Goal: Information Seeking & Learning: Learn about a topic

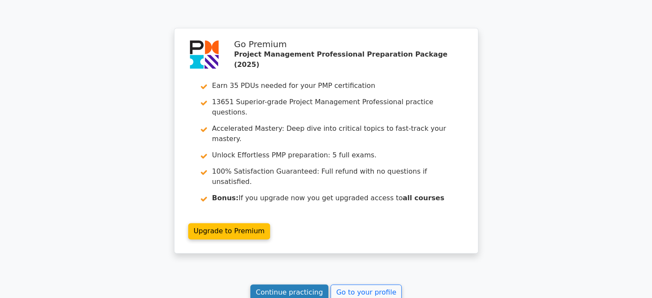
click at [299, 284] on link "Continue practicing" at bounding box center [289, 292] width 78 height 16
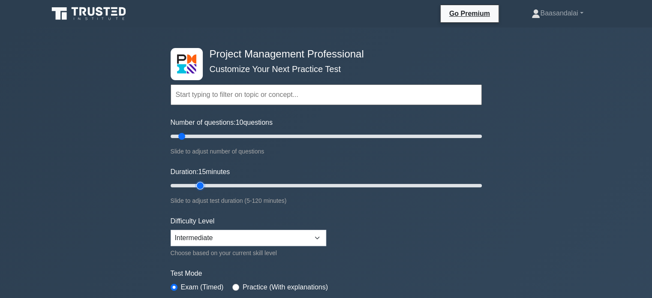
type input "15"
click at [203, 182] on input "Duration: 15 minutes" at bounding box center [326, 186] width 311 height 10
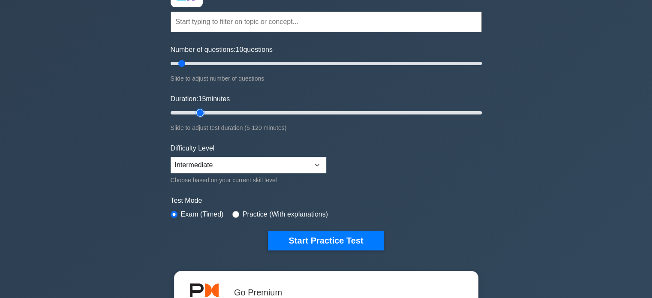
scroll to position [73, 0]
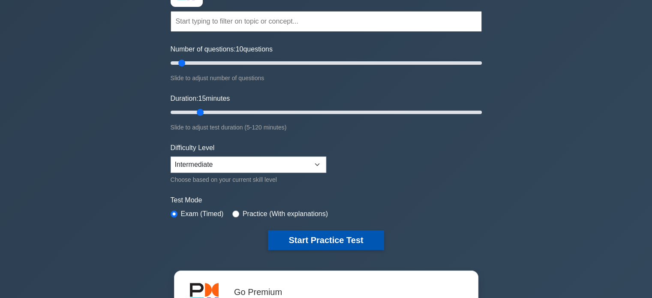
click at [329, 243] on button "Start Practice Test" at bounding box center [326, 240] width 116 height 20
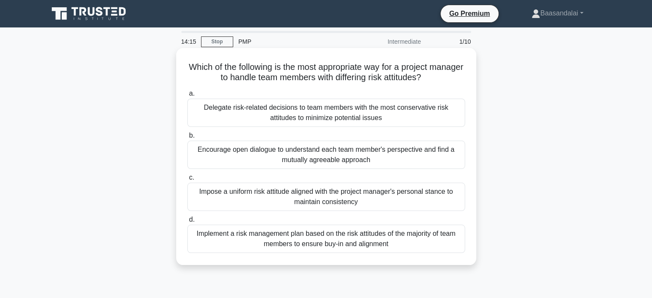
drag, startPoint x: 444, startPoint y: 77, endPoint x: 197, endPoint y: 68, distance: 247.1
click at [197, 68] on h5 "Which of the following is the most appropriate way for a project manager to han…" at bounding box center [327, 72] width 280 height 21
copy h5 "Which of the following is the most appropriate way for a project manager to han…"
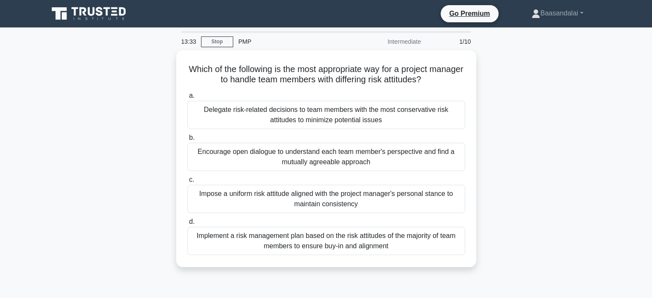
click at [87, 125] on div "Which of the following is the most appropriate way for a project manager to han…" at bounding box center [326, 163] width 566 height 227
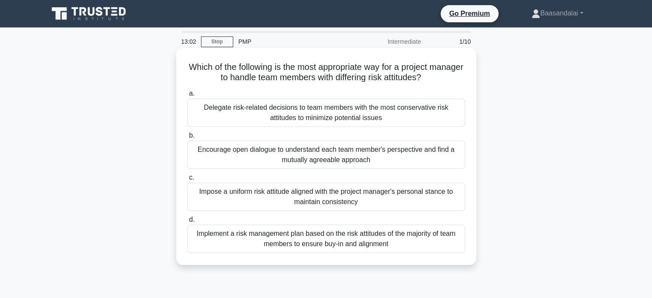
click at [271, 153] on div "Encourage open dialogue to understand each team member's perspective and find a…" at bounding box center [326, 155] width 278 height 28
click at [187, 138] on input "b. Encourage open dialogue to understand each team member's perspective and fin…" at bounding box center [187, 136] width 0 height 6
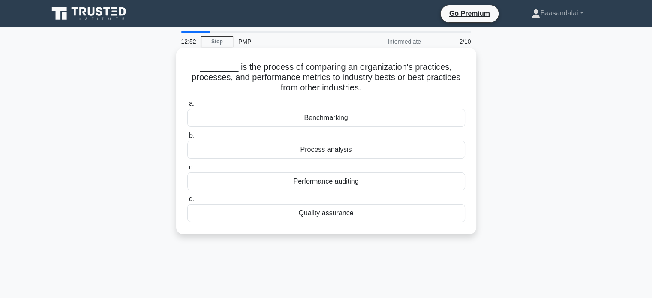
click at [353, 121] on div "Benchmarking" at bounding box center [326, 118] width 278 height 18
click at [187, 107] on input "a. Benchmarking" at bounding box center [187, 104] width 0 height 6
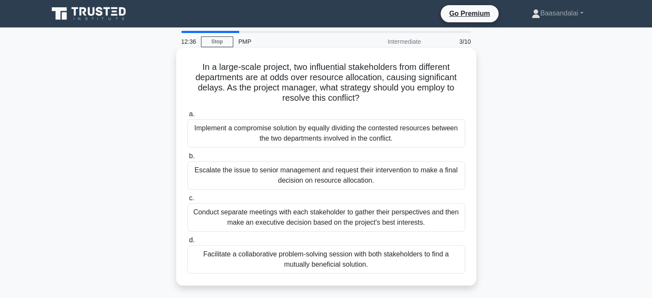
click at [277, 77] on h5 "In a large-scale project, two influential stakeholders from different departmen…" at bounding box center [327, 83] width 280 height 42
click at [285, 78] on h5 "In a large-scale project, two influential stakeholders from different departmen…" at bounding box center [327, 83] width 280 height 42
drag, startPoint x: 290, startPoint y: 77, endPoint x: 259, endPoint y: 77, distance: 30.9
click at [259, 77] on h5 "In a large-scale project, two influential stakeholders from different departmen…" at bounding box center [327, 83] width 280 height 42
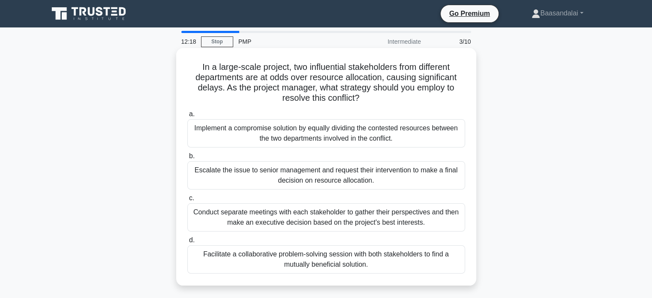
click at [220, 92] on h5 "In a large-scale project, two influential stakeholders from different departmen…" at bounding box center [327, 83] width 280 height 42
click at [381, 259] on div "Facilitate a collaborative problem-solving session with both stakeholders to fi…" at bounding box center [326, 259] width 278 height 28
click at [187, 243] on input "d. Facilitate a collaborative problem-solving session with both stakeholders to…" at bounding box center [187, 241] width 0 height 6
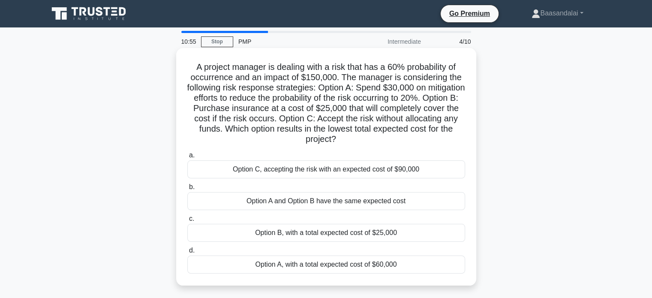
click at [343, 232] on div "Option B, with a total expected cost of $25,000" at bounding box center [326, 233] width 278 height 18
click at [187, 222] on input "c. Option B, with a total expected cost of $25,000" at bounding box center [187, 219] width 0 height 6
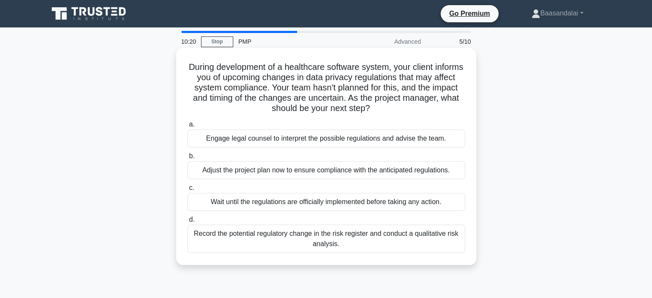
click at [401, 236] on div "Record the potential regulatory change in the risk register and conduct a quali…" at bounding box center [326, 239] width 278 height 28
click at [187, 223] on input "d. Record the potential regulatory change in the risk register and conduct a qu…" at bounding box center [187, 220] width 0 height 6
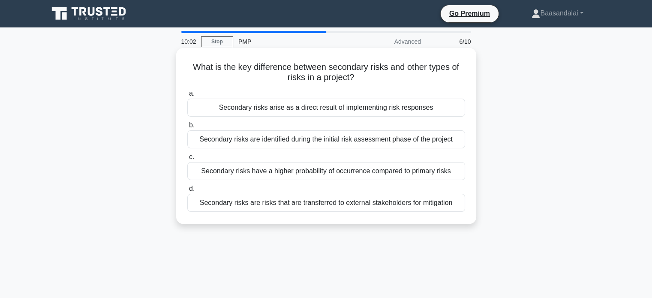
click at [340, 111] on div "Secondary risks arise as a direct result of implementing risk responses" at bounding box center [326, 108] width 278 height 18
click at [187, 96] on input "a. Secondary risks arise as a direct result of implementing risk responses" at bounding box center [187, 94] width 0 height 6
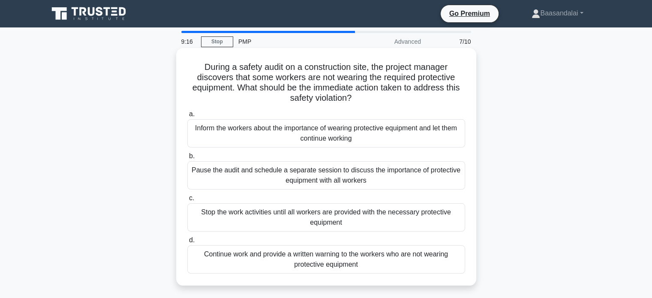
click at [322, 211] on div "Stop the work activities until all workers are provided with the necessary prot…" at bounding box center [326, 217] width 278 height 28
click at [187, 201] on input "c. Stop the work activities until all workers are provided with the necessary p…" at bounding box center [187, 199] width 0 height 6
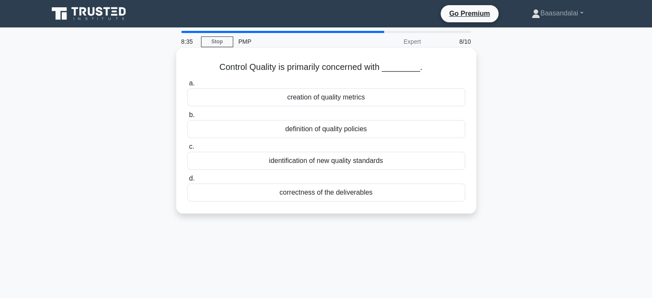
click at [313, 200] on div "correctness of the deliverables" at bounding box center [326, 193] width 278 height 18
click at [187, 181] on input "d. correctness of the deliverables" at bounding box center [187, 179] width 0 height 6
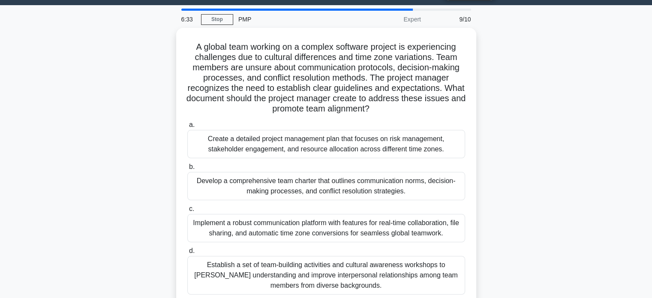
scroll to position [43, 0]
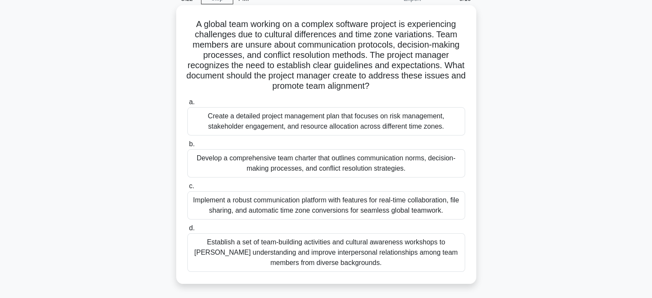
click at [242, 164] on div "Develop a comprehensive team charter that outlines communication norms, decisio…" at bounding box center [326, 163] width 278 height 28
click at [187, 147] on input "b. Develop a comprehensive team charter that outlines communication norms, deci…" at bounding box center [187, 144] width 0 height 6
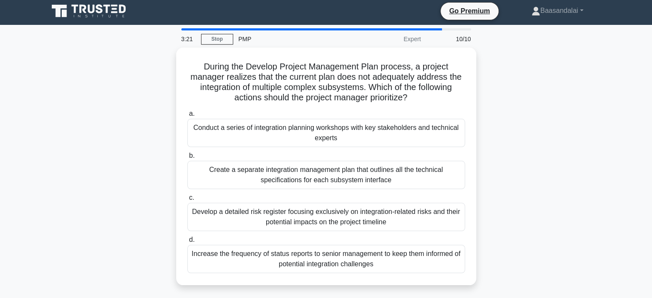
scroll to position [0, 0]
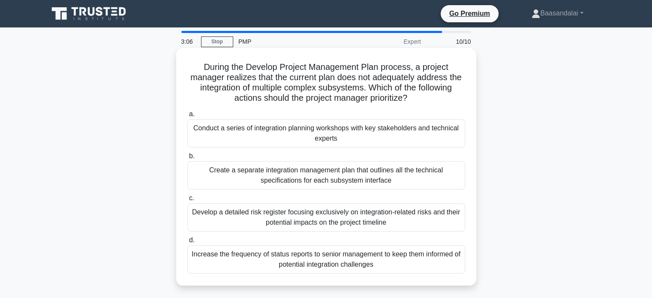
click at [398, 78] on h5 "During the Develop Project Management Plan process, a project manager realizes …" at bounding box center [327, 83] width 280 height 42
copy h5 "adequately"
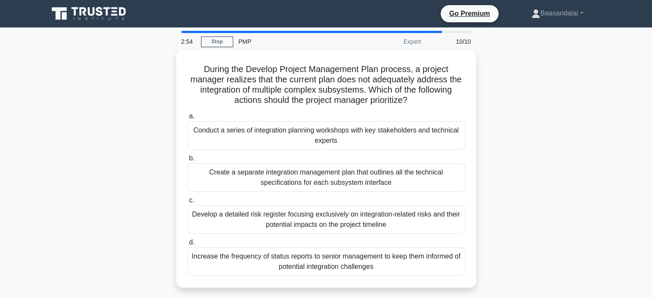
click at [172, 101] on div "During the Develop Project Management Plan process, a project manager realizes …" at bounding box center [326, 174] width 566 height 248
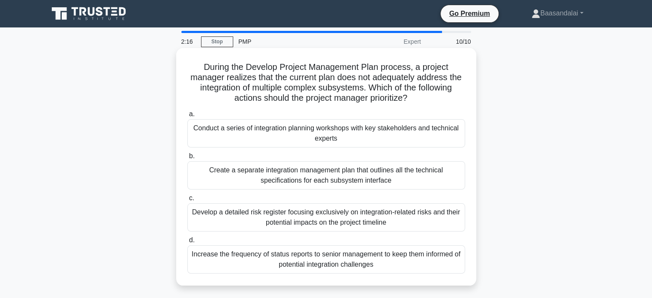
click at [217, 141] on div "Conduct a series of integration planning workshops with key stakeholders and te…" at bounding box center [326, 133] width 278 height 28
click at [187, 117] on input "a. Conduct a series of integration planning workshops with key stakeholders and…" at bounding box center [187, 114] width 0 height 6
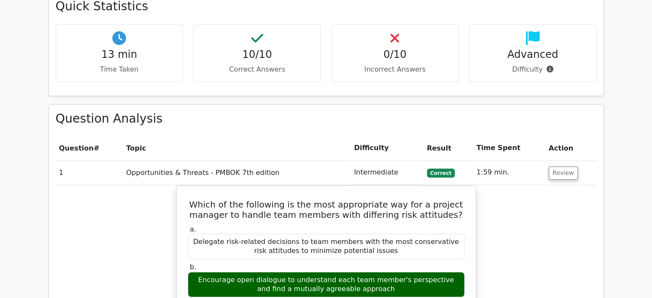
scroll to position [605, 0]
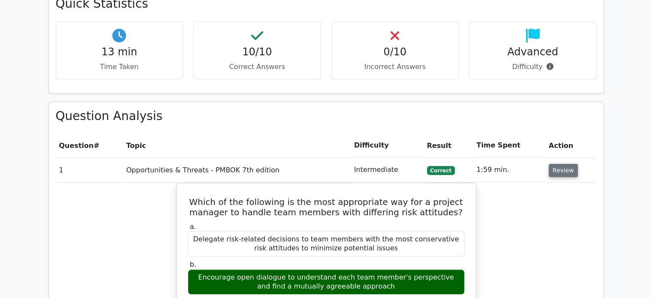
click at [562, 164] on button "Review" at bounding box center [563, 170] width 29 height 13
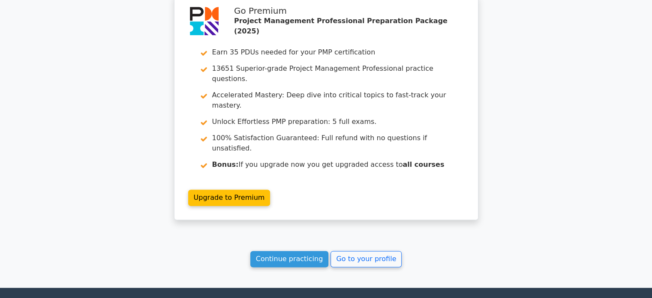
scroll to position [1063, 0]
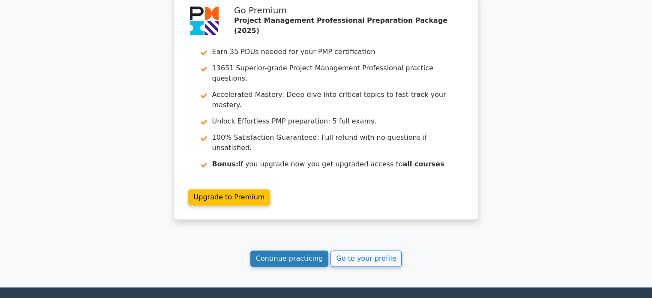
click at [287, 250] on link "Continue practicing" at bounding box center [289, 258] width 78 height 16
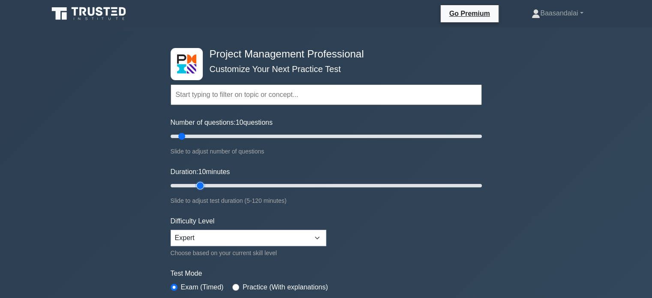
type input "15"
click at [202, 184] on input "Duration: 10 minutes" at bounding box center [326, 186] width 311 height 10
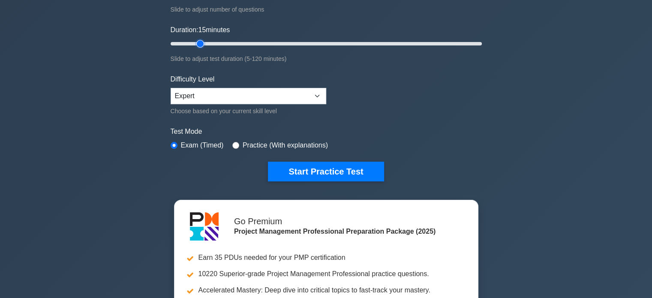
scroll to position [143, 0]
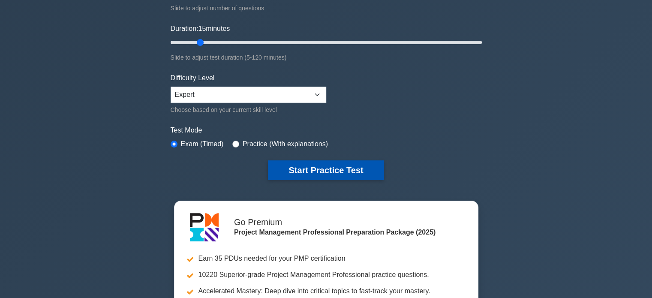
click at [327, 171] on button "Start Practice Test" at bounding box center [326, 170] width 116 height 20
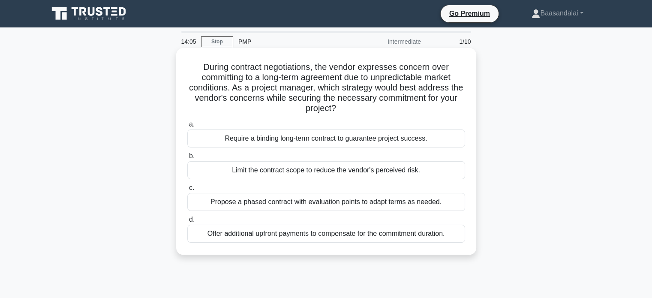
click at [302, 208] on div "Propose a phased contract with evaluation points to adapt terms as needed." at bounding box center [326, 202] width 278 height 18
click at [187, 191] on input "c. Propose a phased contract with evaluation points to adapt terms as needed." at bounding box center [187, 188] width 0 height 6
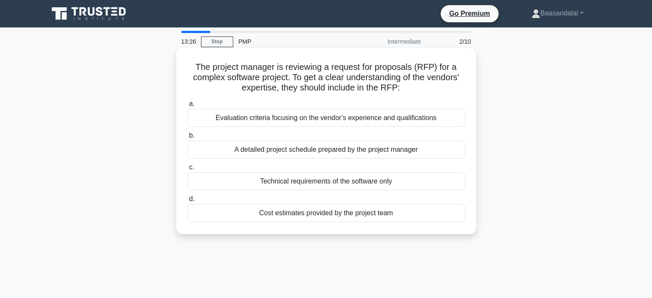
click at [259, 123] on div "Evaluation criteria focusing on the vendor's experience and qualifications" at bounding box center [326, 118] width 278 height 18
click at [187, 107] on input "a. Evaluation criteria focusing on the vendor's experience and qualifications" at bounding box center [187, 104] width 0 height 6
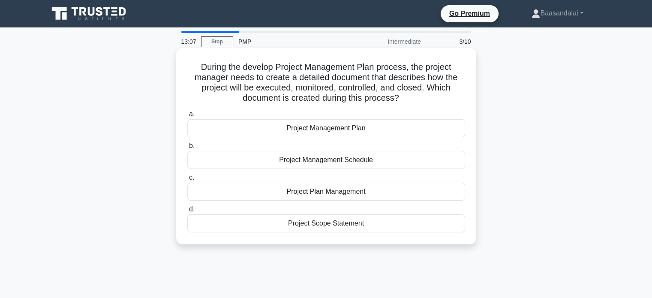
click at [346, 131] on div "Project Management Plan" at bounding box center [326, 128] width 278 height 18
click at [187, 117] on input "a. Project Management Plan" at bounding box center [187, 114] width 0 height 6
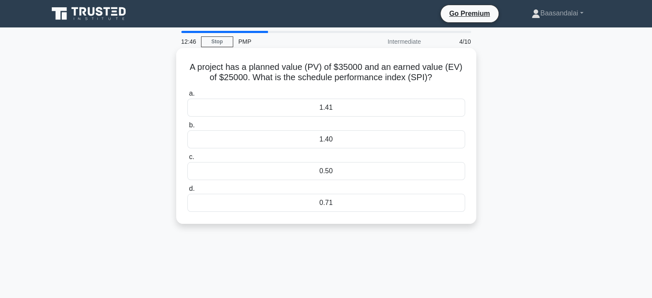
click at [312, 206] on div "0.71" at bounding box center [326, 203] width 278 height 18
click at [187, 192] on input "d. 0.71" at bounding box center [187, 189] width 0 height 6
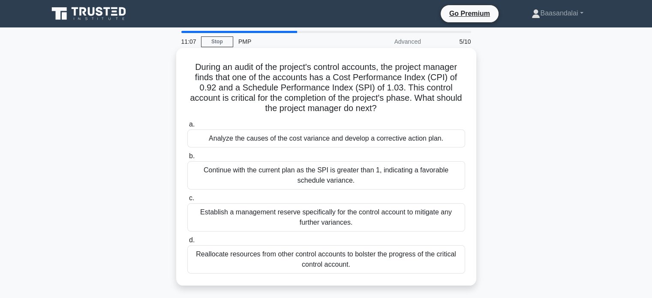
click at [289, 146] on div "Analyze the causes of the cost variance and develop a corrective action plan." at bounding box center [326, 138] width 278 height 18
click at [187, 127] on input "a. Analyze the causes of the cost variance and develop a corrective action plan." at bounding box center [187, 125] width 0 height 6
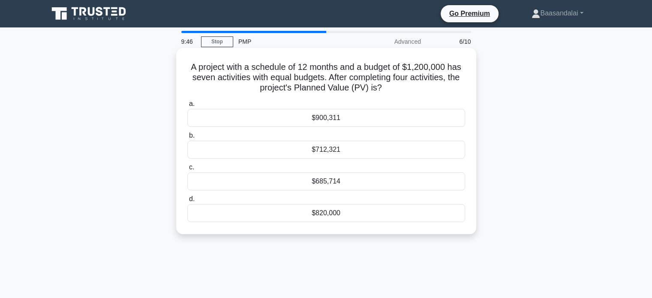
click at [294, 182] on div "$685,714" at bounding box center [326, 181] width 278 height 18
click at [187, 170] on input "c. $685,714" at bounding box center [187, 168] width 0 height 6
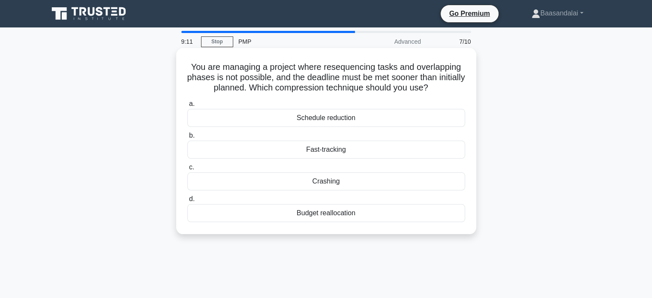
click at [310, 183] on div "Crashing" at bounding box center [326, 181] width 278 height 18
click at [187, 170] on input "c. Crashing" at bounding box center [187, 168] width 0 height 6
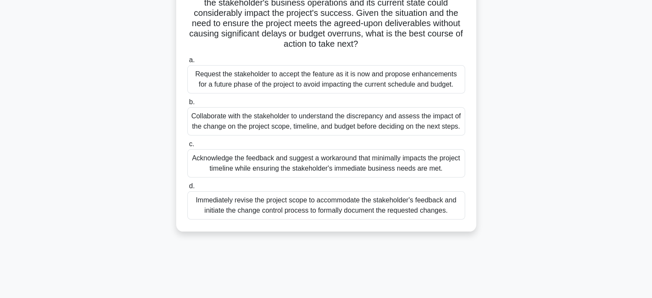
scroll to position [154, 0]
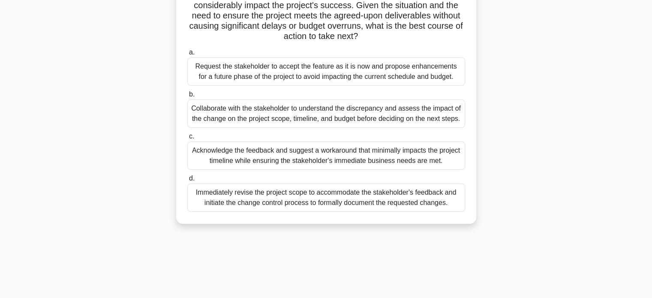
click at [228, 118] on div "Collaborate with the stakeholder to understand the discrepancy and assess the i…" at bounding box center [326, 113] width 278 height 28
click at [187, 97] on input "b. Collaborate with the stakeholder to understand the discrepancy and assess th…" at bounding box center [187, 95] width 0 height 6
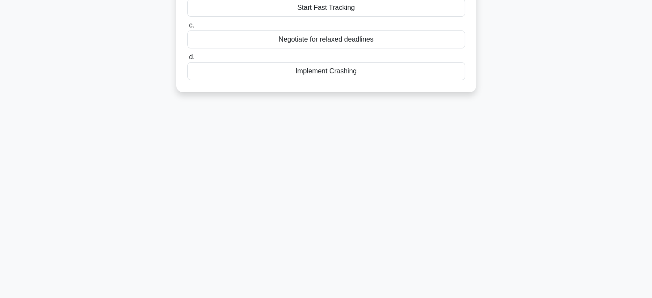
scroll to position [0, 0]
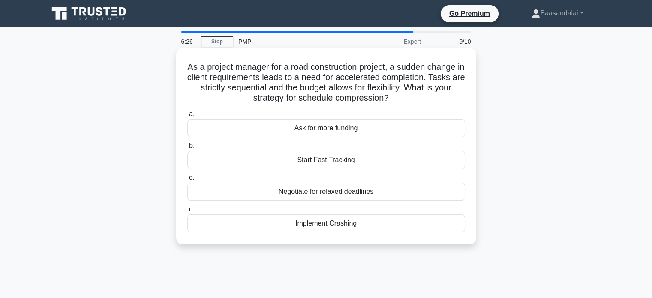
click at [256, 86] on h5 "As a project manager for a road construction project, a sudden change in client…" at bounding box center [327, 83] width 280 height 42
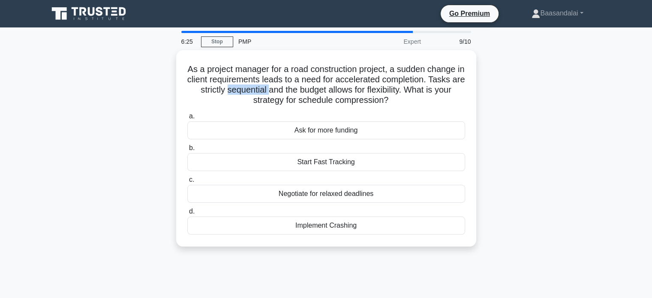
copy h5 "sequential"
click at [81, 156] on div "As a project manager for a road construction project, a sudden change in client…" at bounding box center [326, 153] width 566 height 207
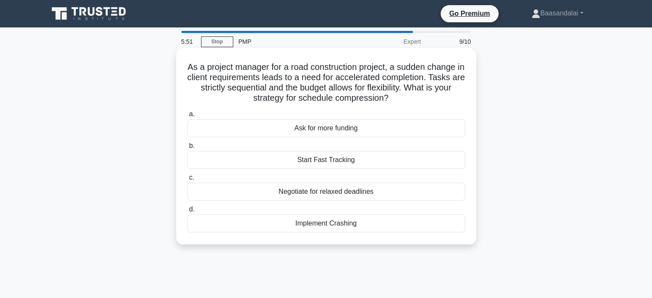
click at [347, 226] on div "Implement Crashing" at bounding box center [326, 223] width 278 height 18
click at [187, 212] on input "d. Implement Crashing" at bounding box center [187, 210] width 0 height 6
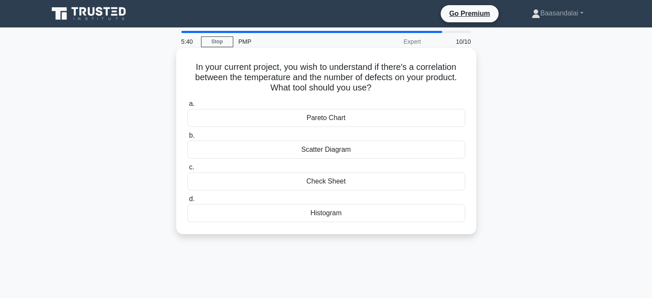
click at [436, 65] on h5 "In your current project, you wish to understand if there's a correlation betwee…" at bounding box center [327, 78] width 280 height 32
copy h5 "correlation"
click at [237, 147] on div "Scatter Diagram" at bounding box center [326, 150] width 278 height 18
click at [187, 138] on input "b. Scatter Diagram" at bounding box center [187, 136] width 0 height 6
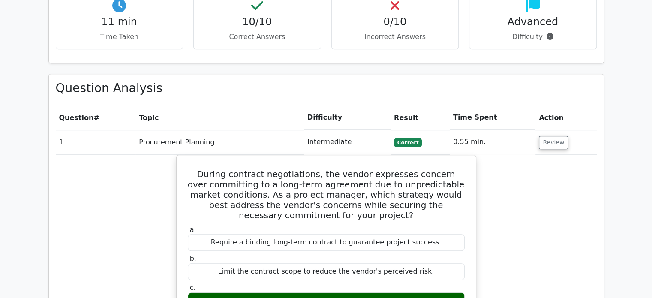
scroll to position [614, 0]
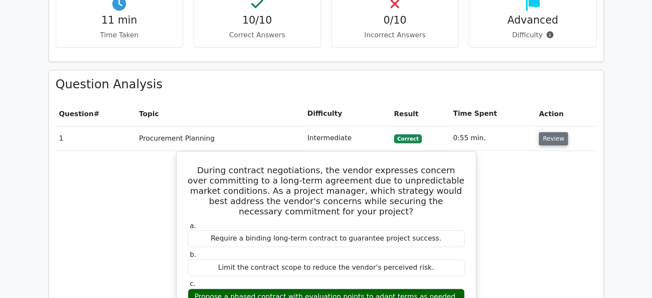
click at [554, 132] on button "Review" at bounding box center [553, 138] width 29 height 13
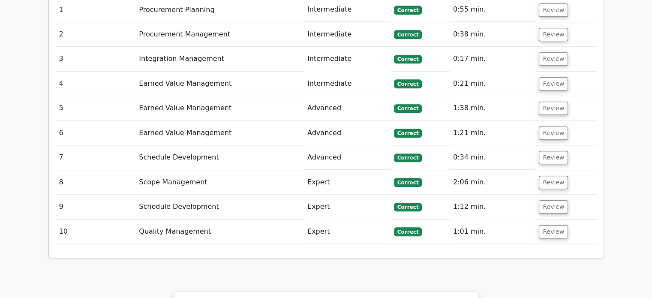
scroll to position [743, 0]
click at [557, 200] on button "Review" at bounding box center [553, 206] width 29 height 13
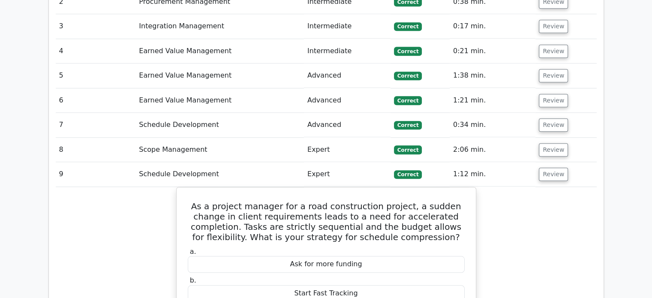
scroll to position [775, 0]
click at [545, 168] on button "Review" at bounding box center [553, 174] width 29 height 13
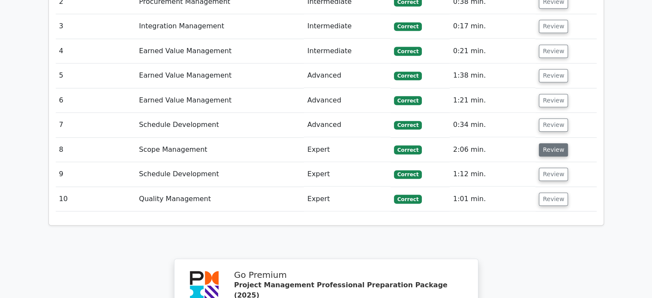
click at [551, 143] on button "Review" at bounding box center [553, 149] width 29 height 13
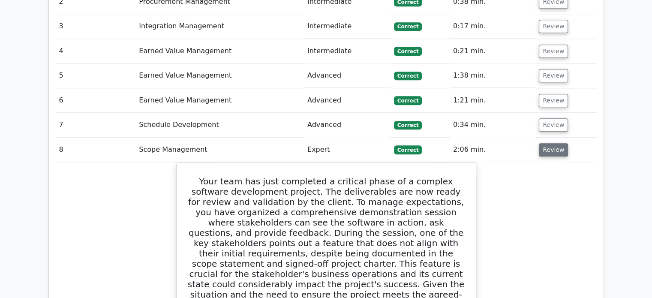
click at [551, 143] on button "Review" at bounding box center [553, 149] width 29 height 13
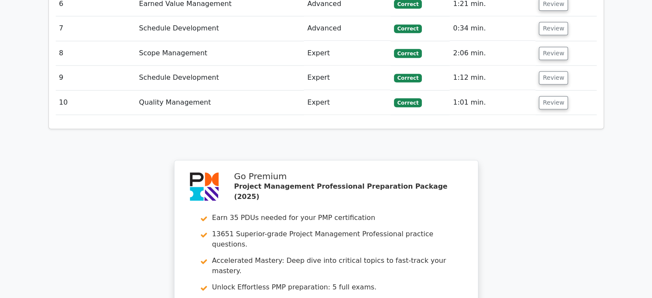
scroll to position [990, 0]
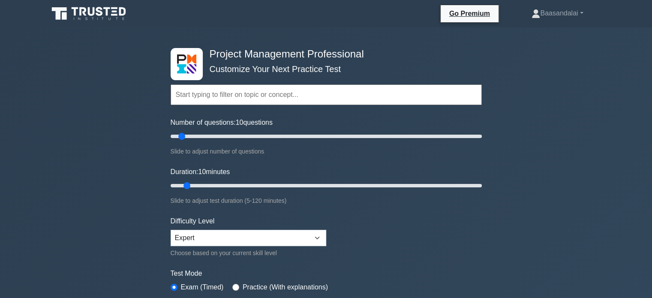
scroll to position [43, 0]
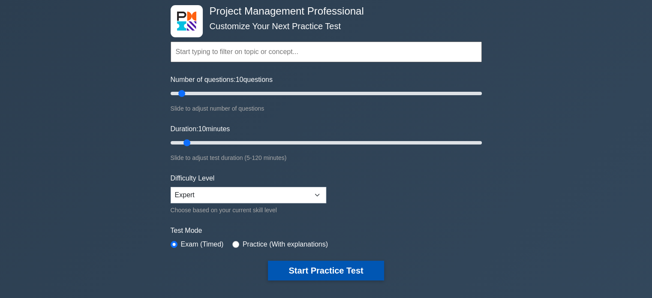
click at [339, 267] on button "Start Practice Test" at bounding box center [326, 271] width 116 height 20
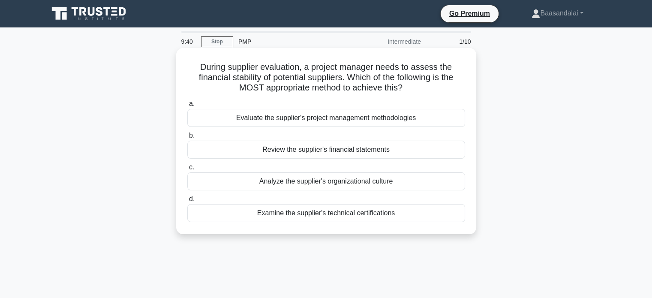
click at [321, 147] on div "Review the supplier's financial statements" at bounding box center [326, 150] width 278 height 18
click at [187, 138] on input "b. Review the supplier's financial statements" at bounding box center [187, 136] width 0 height 6
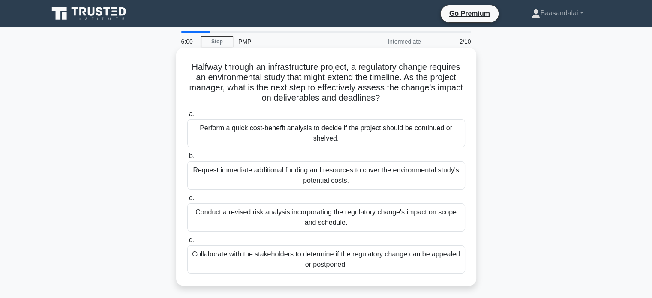
click at [403, 218] on div "Conduct a revised risk analysis incorporating the regulatory change's impact on…" at bounding box center [326, 217] width 278 height 28
click at [187, 201] on input "c. Conduct a revised risk analysis incorporating the regulatory change's impact…" at bounding box center [187, 199] width 0 height 6
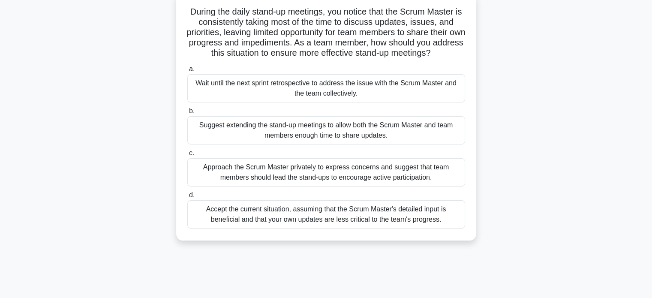
scroll to position [43, 0]
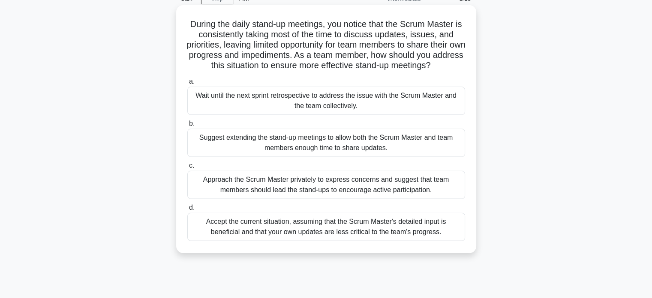
click at [304, 55] on h5 "During the daily stand-up meetings, you notice that the Scrum Master is consist…" at bounding box center [327, 45] width 280 height 52
copy h5 "impediments"
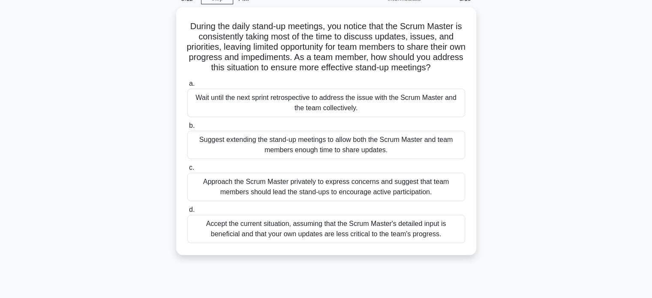
click at [125, 133] on div "During the daily stand-up meetings, you notice that the Scrum Master is consist…" at bounding box center [326, 136] width 566 height 258
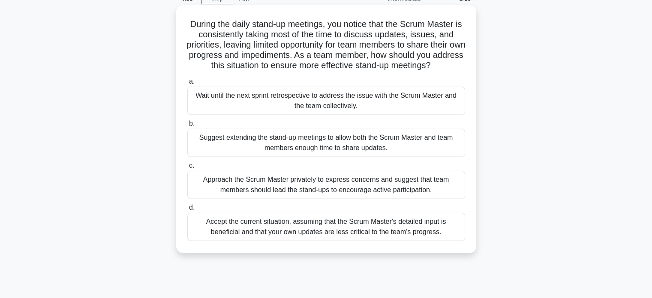
click at [298, 190] on div "Approach the Scrum Master privately to express concerns and suggest that team m…" at bounding box center [326, 185] width 278 height 28
click at [187, 169] on input "c. Approach the Scrum Master privately to express concerns and suggest that tea…" at bounding box center [187, 166] width 0 height 6
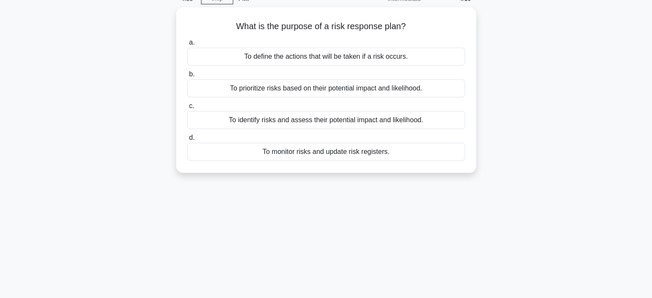
scroll to position [0, 0]
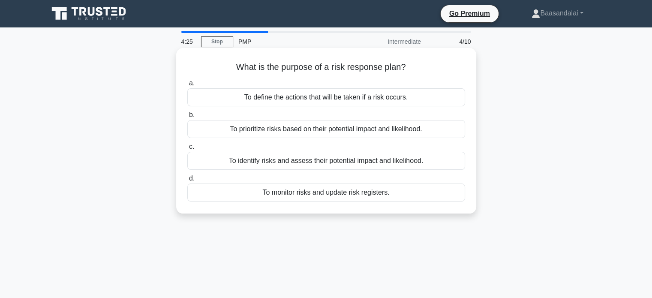
click at [288, 96] on div "To define the actions that will be taken if a risk occurs." at bounding box center [326, 97] width 278 height 18
click at [187, 86] on input "a. To define the actions that will be taken if a risk occurs." at bounding box center [187, 84] width 0 height 6
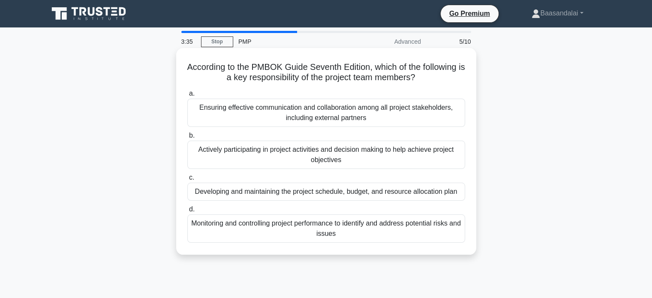
click at [296, 153] on div "Actively participating in project activities and decision making to help achiev…" at bounding box center [326, 155] width 278 height 28
click at [187, 138] on input "b. Actively participating in project activities and decision making to help ach…" at bounding box center [187, 136] width 0 height 6
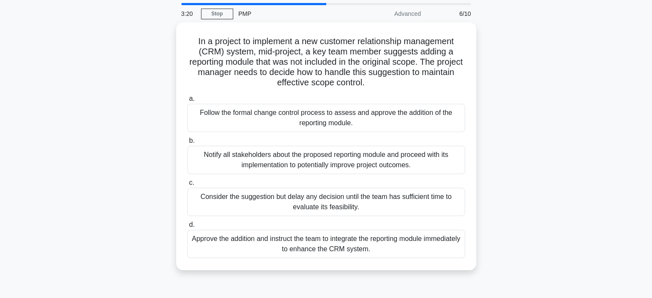
scroll to position [43, 0]
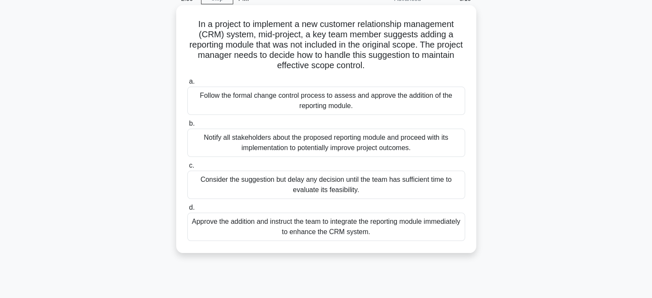
click at [353, 142] on div "Notify all stakeholders about the proposed reporting module and proceed with it…" at bounding box center [326, 143] width 278 height 28
click at [187, 126] on input "b. Notify all stakeholders about the proposed reporting module and proceed with…" at bounding box center [187, 124] width 0 height 6
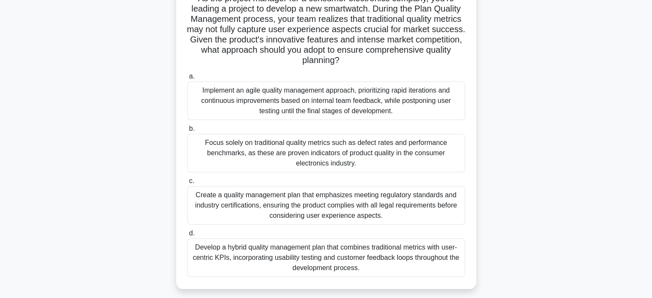
scroll to position [74, 0]
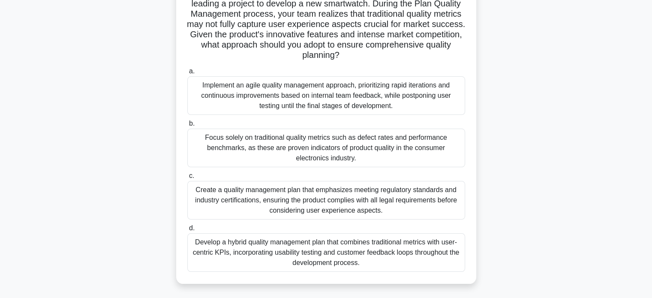
click at [257, 98] on div "Implement an agile quality management approach, prioritizing rapid iterations a…" at bounding box center [326, 95] width 278 height 39
click at [187, 74] on input "a. Implement an agile quality management approach, prioritizing rapid iteration…" at bounding box center [187, 72] width 0 height 6
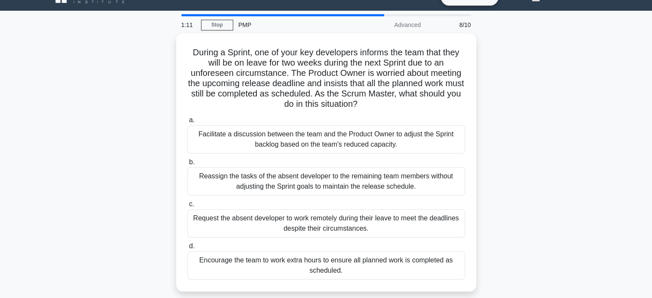
scroll to position [17, 0]
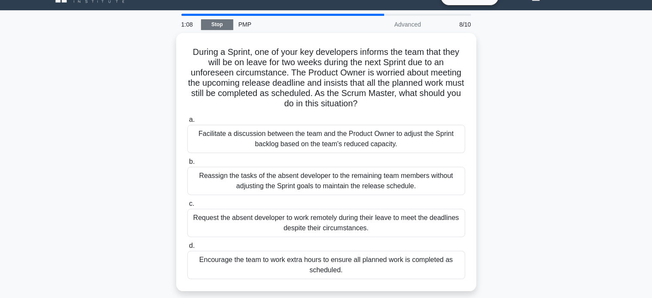
click at [214, 23] on link "Stop" at bounding box center [217, 24] width 32 height 11
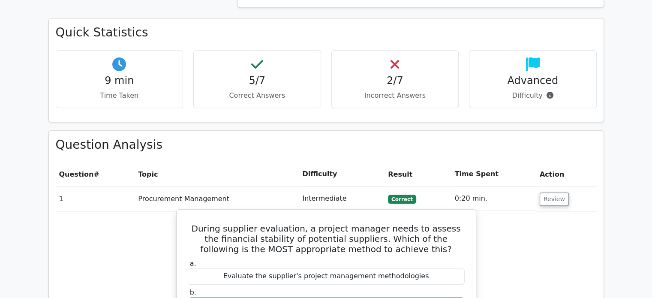
scroll to position [553, 0]
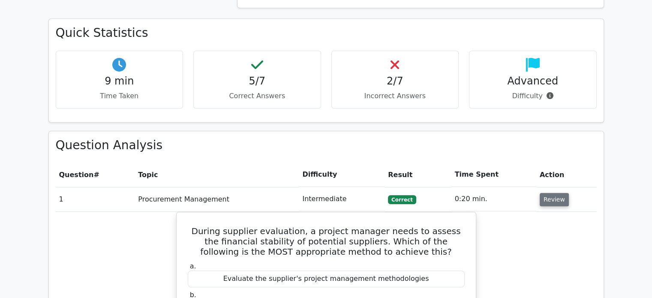
click at [557, 193] on button "Review" at bounding box center [554, 199] width 29 height 13
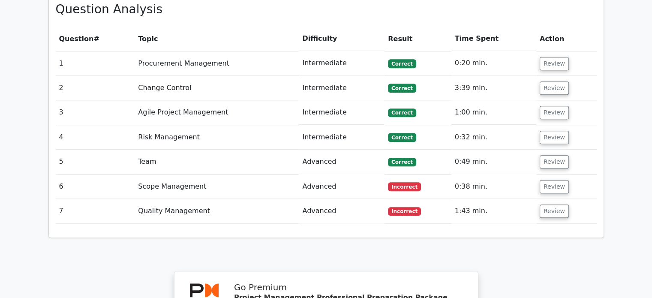
scroll to position [701, 0]
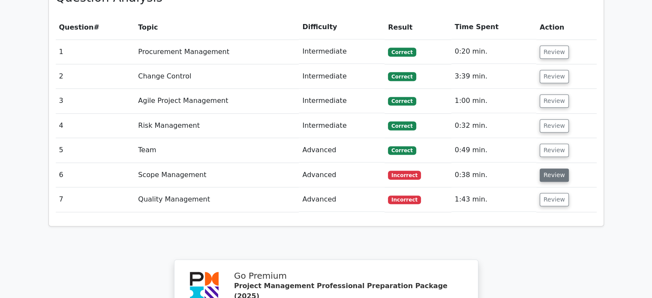
click at [547, 169] on button "Review" at bounding box center [554, 175] width 29 height 13
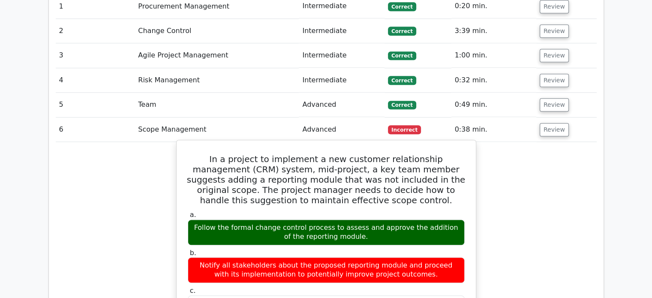
scroll to position [747, 0]
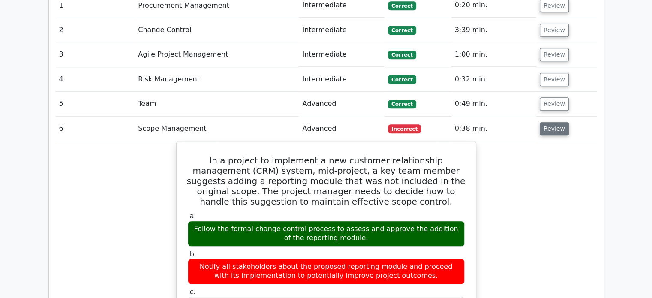
click at [546, 122] on button "Review" at bounding box center [554, 128] width 29 height 13
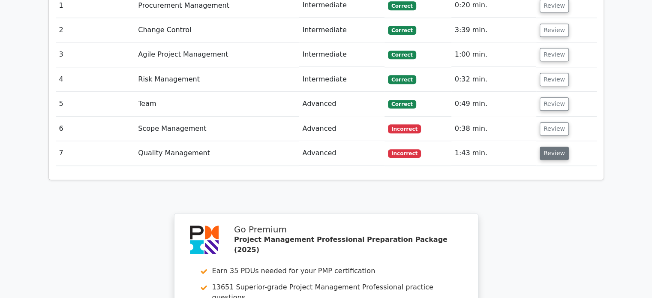
click at [552, 147] on button "Review" at bounding box center [554, 153] width 29 height 13
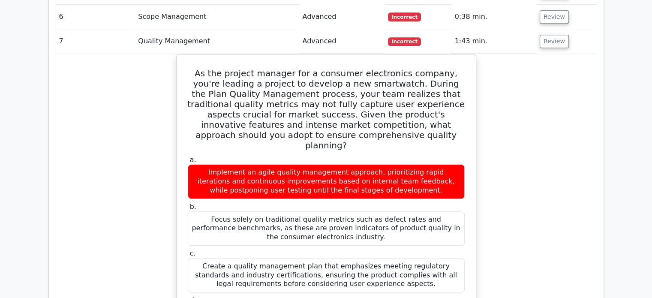
scroll to position [859, 0]
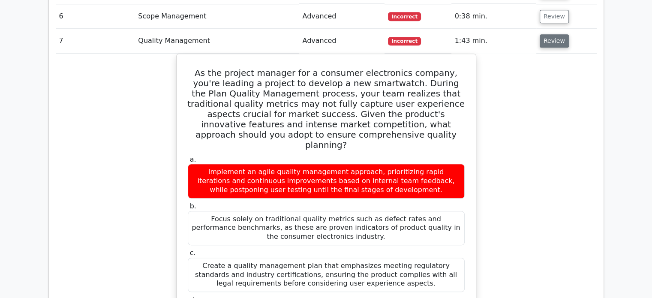
click at [551, 34] on button "Review" at bounding box center [554, 40] width 29 height 13
